Goal: Navigation & Orientation: Understand site structure

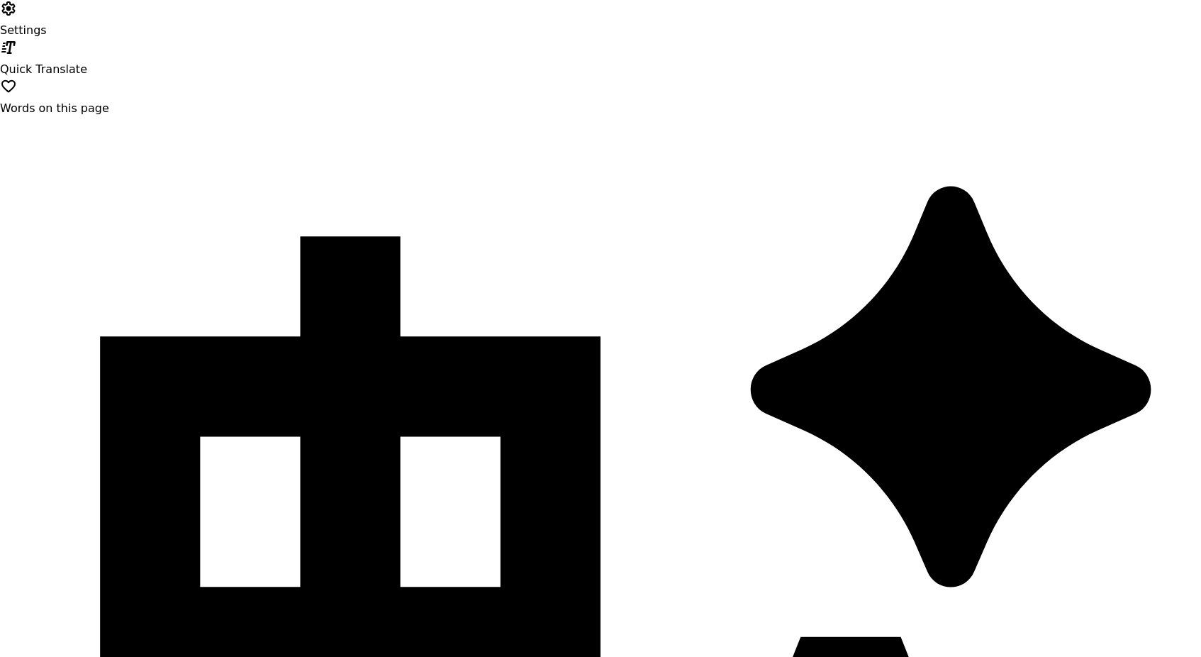
type input "**********"
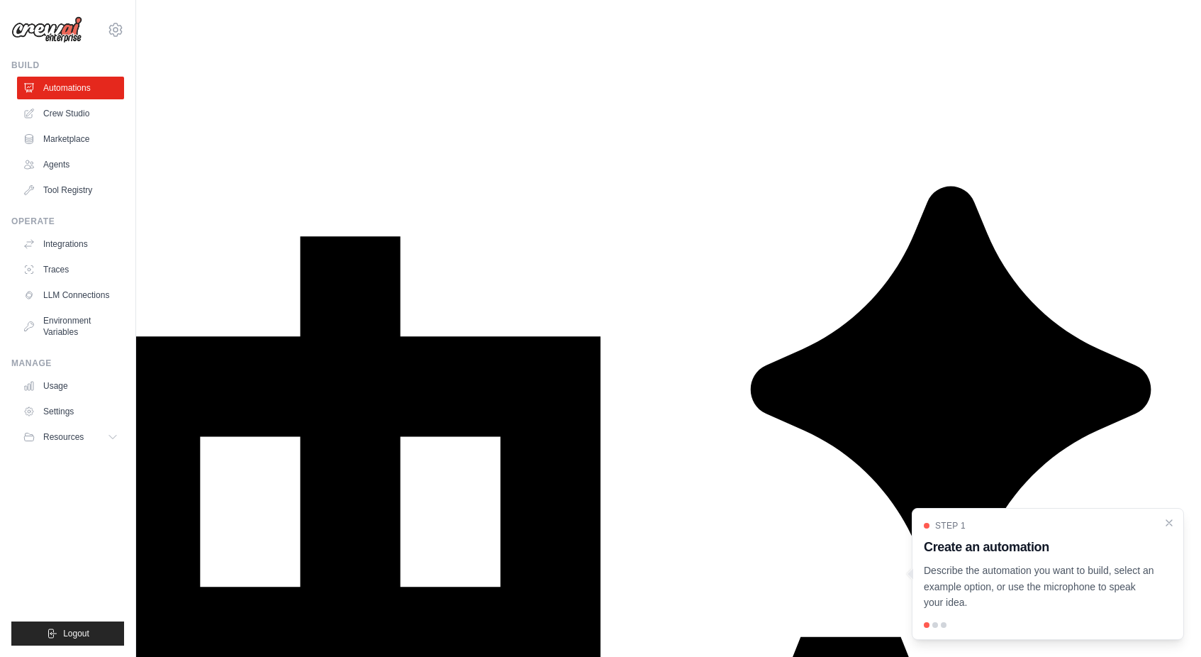
click at [102, 290] on link "LLM Connections" at bounding box center [71, 295] width 107 height 23
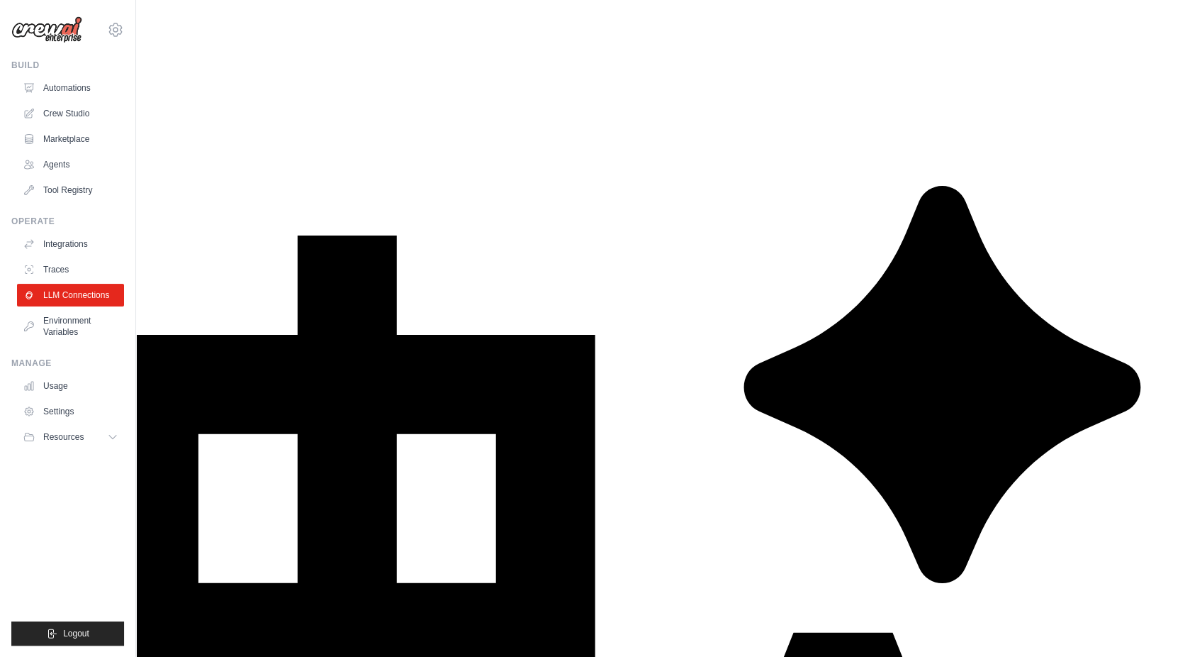
scroll to position [28, 0]
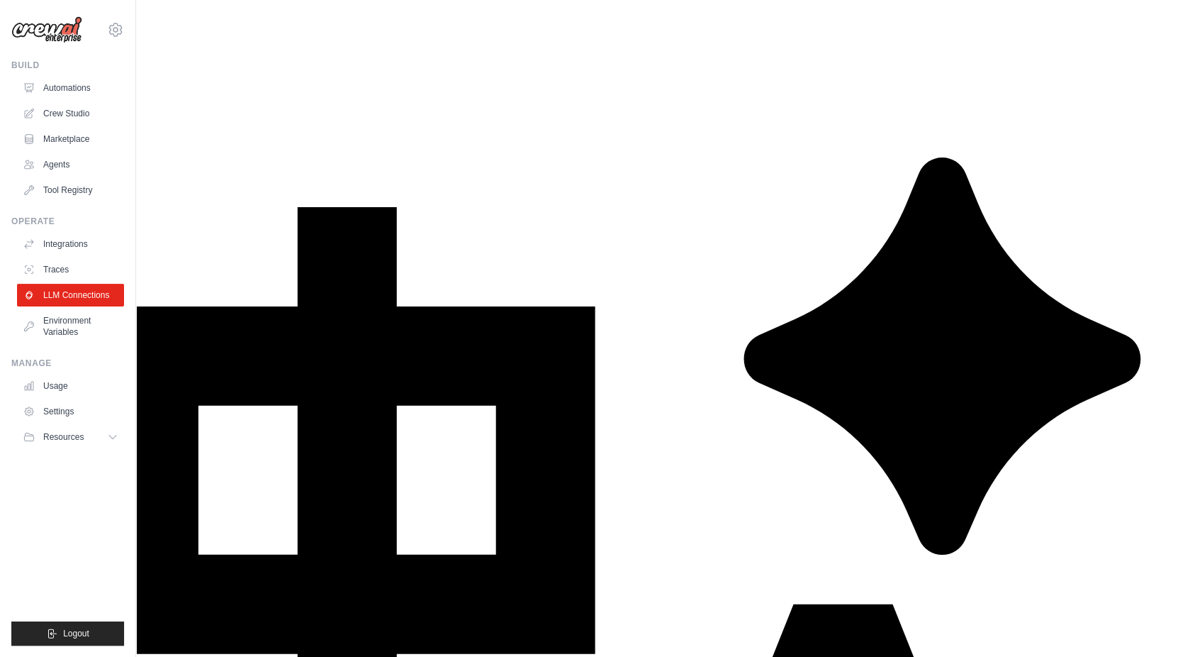
click at [102, 329] on link "Environment Variables" at bounding box center [71, 326] width 107 height 34
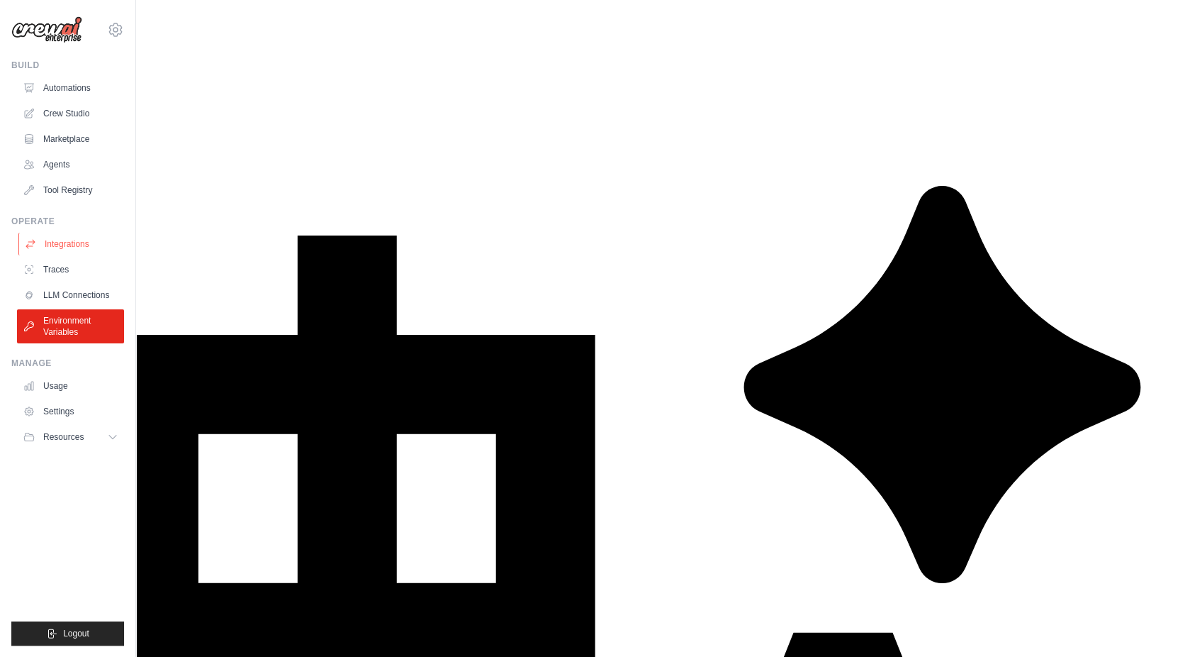
click at [98, 249] on link "Integrations" at bounding box center [71, 244] width 107 height 23
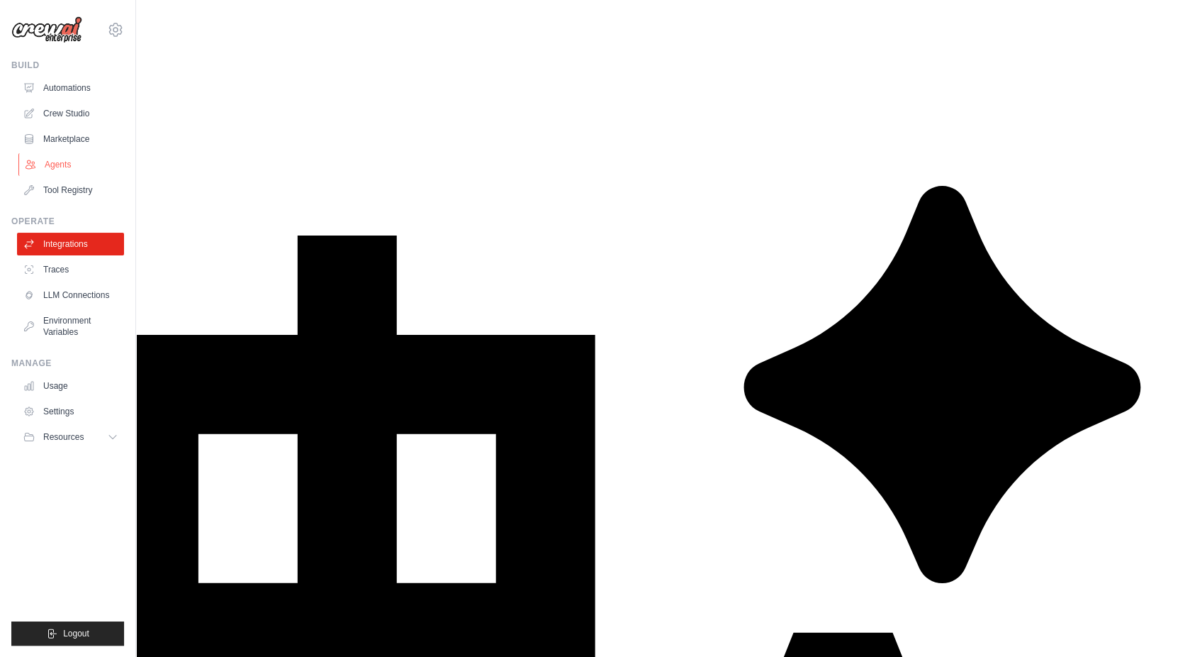
click at [39, 160] on link "Agents" at bounding box center [71, 164] width 107 height 23
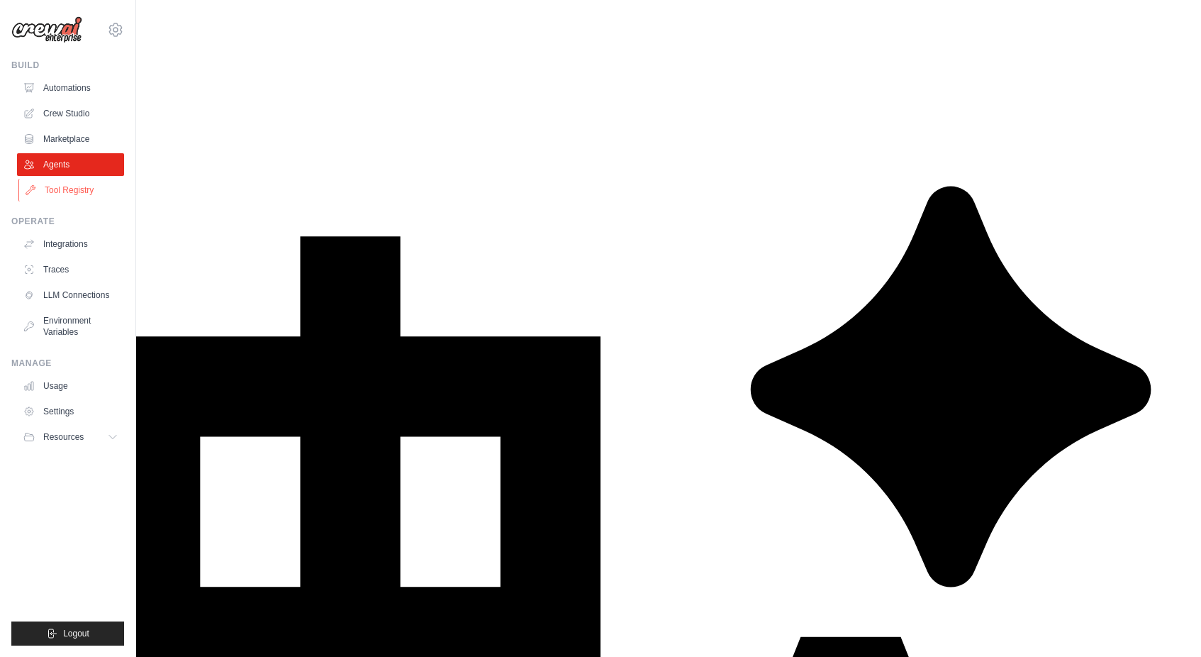
click at [55, 188] on link "Tool Registry" at bounding box center [71, 190] width 107 height 23
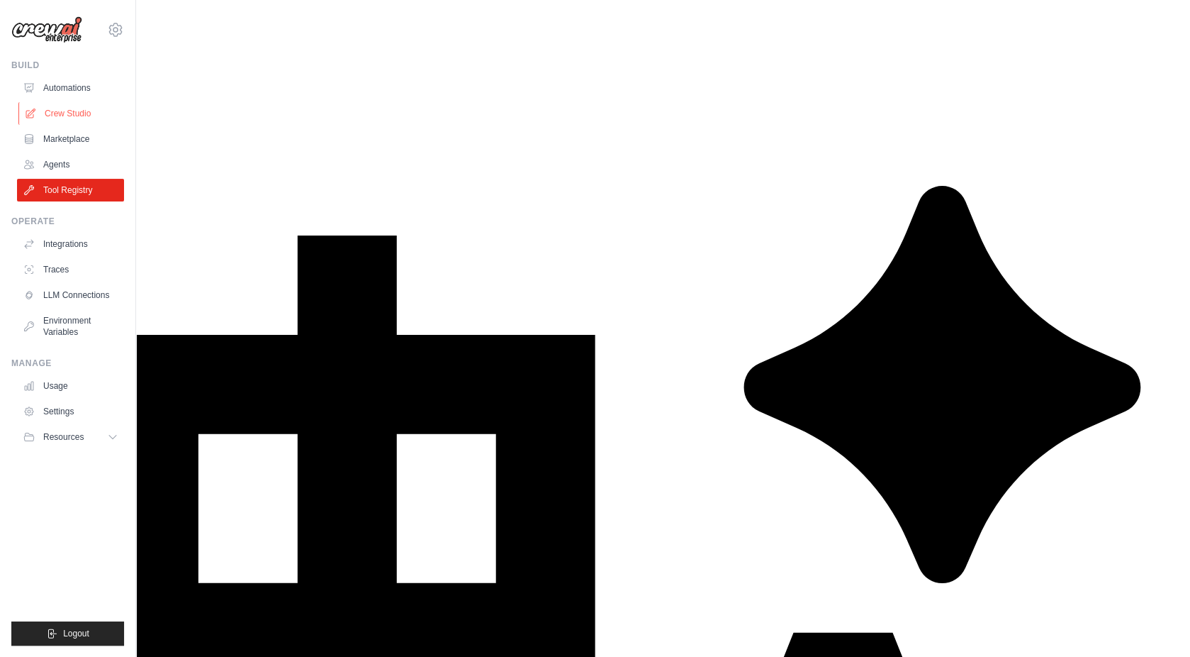
click at [89, 110] on link "Crew Studio" at bounding box center [71, 113] width 107 height 23
